Goal: Task Accomplishment & Management: Manage account settings

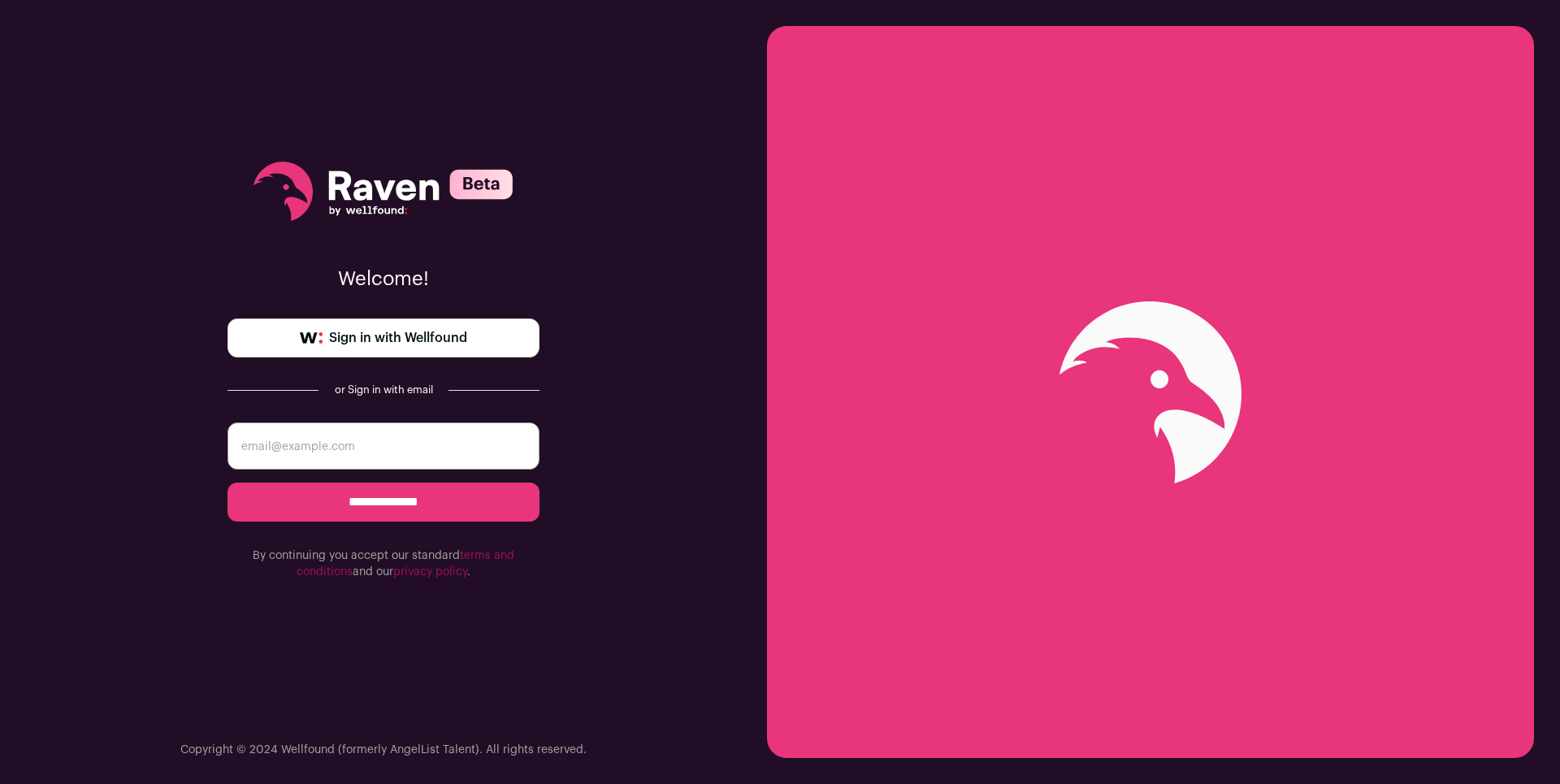
click at [482, 346] on link "Sign in with Wellfound" at bounding box center [383, 337] width 312 height 39
click at [396, 338] on span "Sign in with Wellfound" at bounding box center [398, 338] width 138 height 20
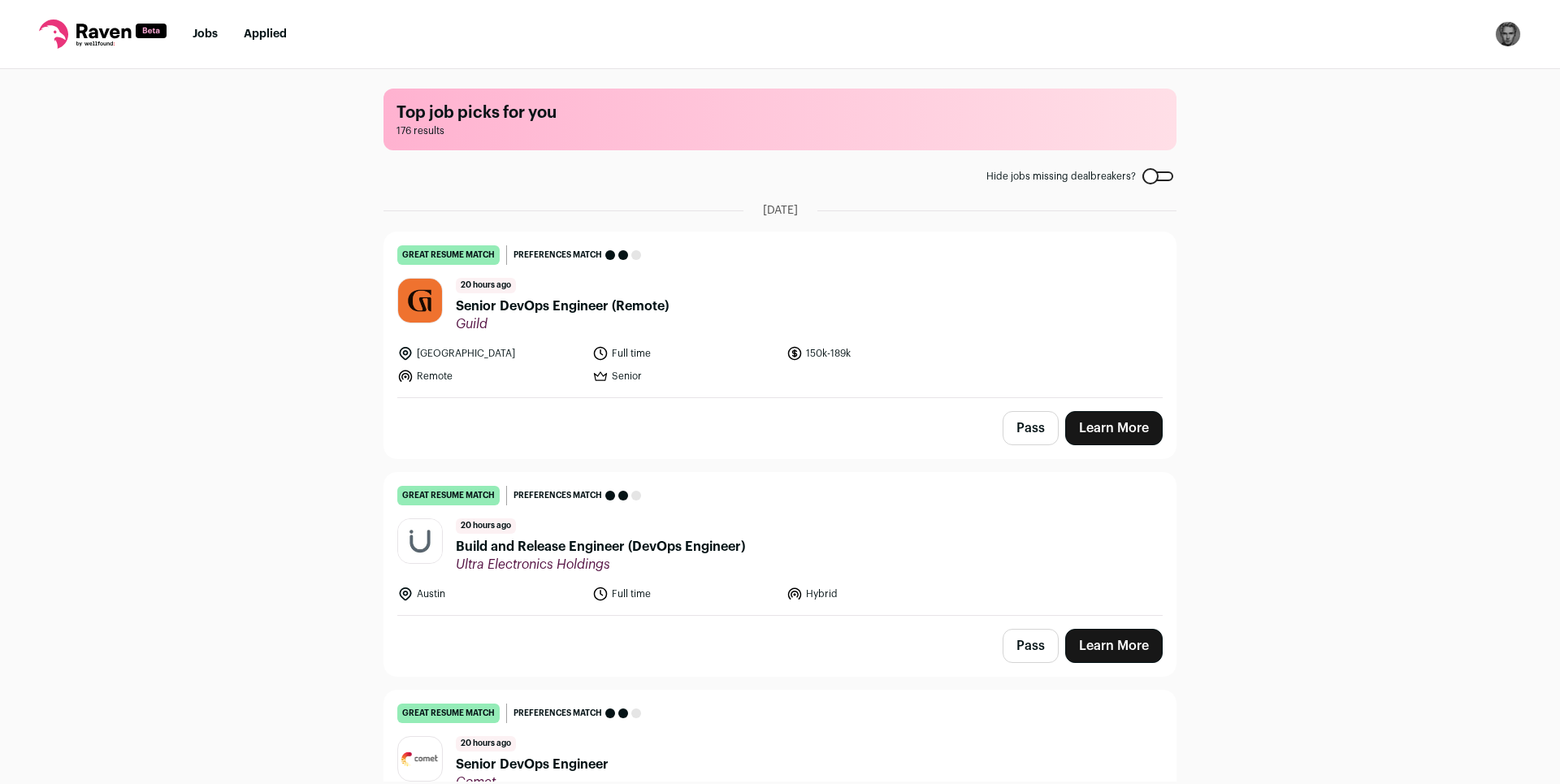
click at [1504, 30] on img "Open dropdown" at bounding box center [1508, 34] width 26 height 26
click at [1393, 110] on link "Subscription" at bounding box center [1430, 117] width 180 height 39
